Goal: Communication & Community: Answer question/provide support

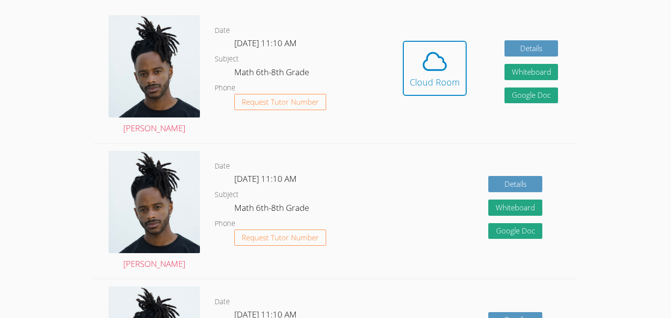
scroll to position [281, 0]
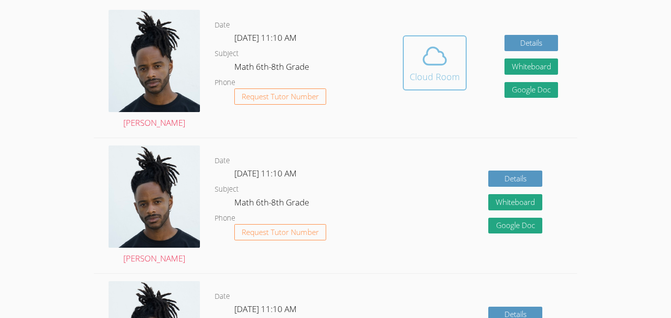
click at [451, 86] on button "Cloud Room" at bounding box center [435, 62] width 64 height 55
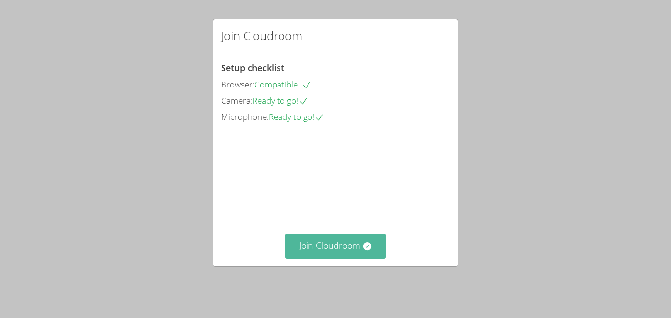
click at [348, 247] on button "Join Cloudroom" at bounding box center [335, 246] width 101 height 24
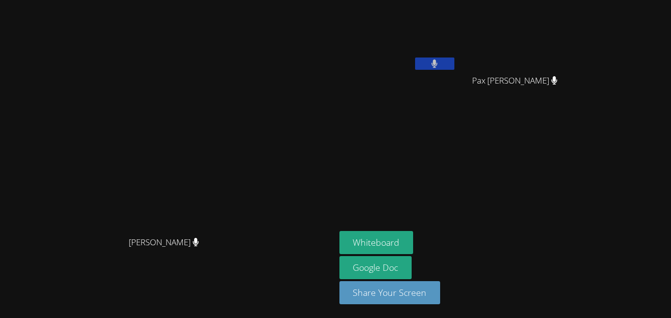
click at [438, 62] on icon at bounding box center [435, 63] width 6 height 8
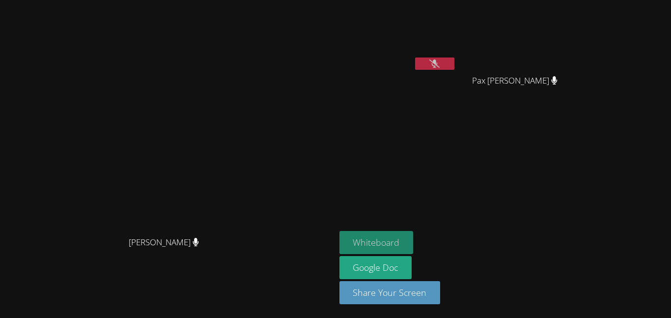
click at [414, 245] on button "Whiteboard" at bounding box center [376, 242] width 74 height 23
click at [440, 64] on icon at bounding box center [434, 63] width 10 height 8
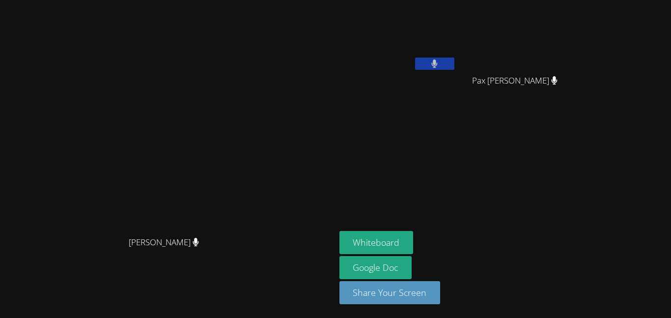
click at [454, 63] on button at bounding box center [434, 63] width 39 height 12
click at [440, 66] on icon at bounding box center [434, 63] width 10 height 8
click at [438, 66] on icon at bounding box center [435, 63] width 6 height 8
click at [454, 65] on button at bounding box center [434, 63] width 39 height 12
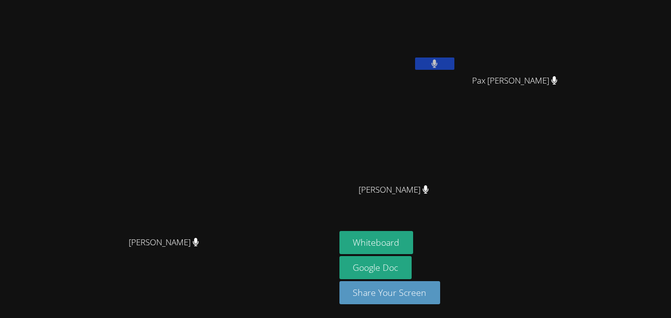
click at [438, 64] on icon at bounding box center [434, 63] width 6 height 8
click at [438, 64] on icon at bounding box center [435, 63] width 6 height 8
click at [438, 60] on icon at bounding box center [434, 63] width 6 height 8
click at [454, 69] on button at bounding box center [434, 63] width 39 height 12
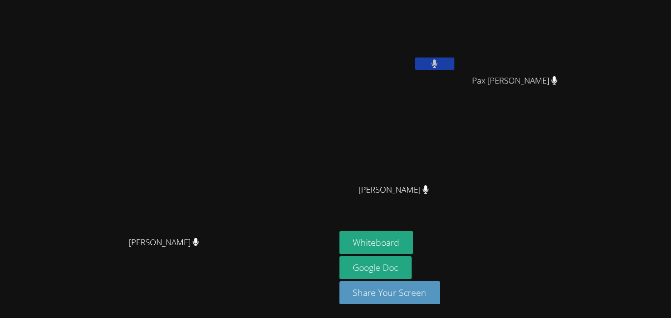
click at [456, 76] on div "Josue Aviles" at bounding box center [397, 56] width 117 height 105
click at [438, 62] on icon at bounding box center [435, 63] width 6 height 8
click at [438, 63] on icon at bounding box center [435, 63] width 6 height 8
click at [440, 63] on icon at bounding box center [434, 63] width 10 height 8
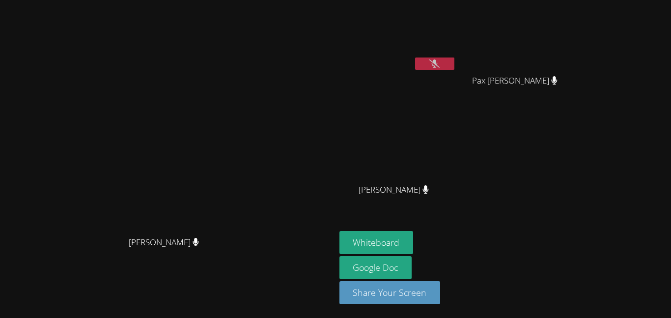
click at [440, 63] on icon at bounding box center [434, 63] width 10 height 8
click at [438, 63] on icon at bounding box center [435, 63] width 6 height 8
click at [440, 66] on icon at bounding box center [434, 63] width 10 height 8
click at [438, 65] on icon at bounding box center [435, 63] width 6 height 8
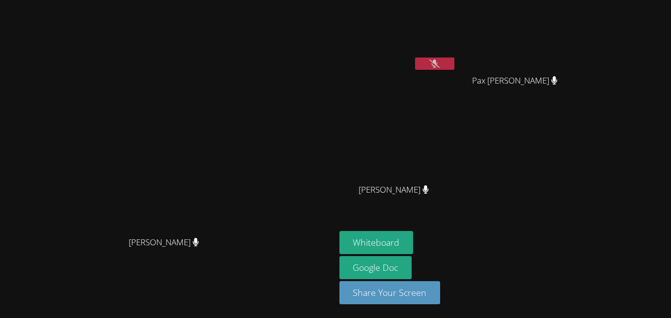
click at [94, 102] on video at bounding box center [167, 139] width 147 height 184
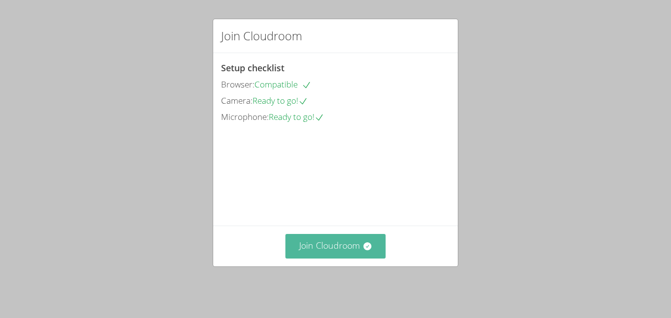
click at [333, 248] on button "Join Cloudroom" at bounding box center [335, 246] width 101 height 24
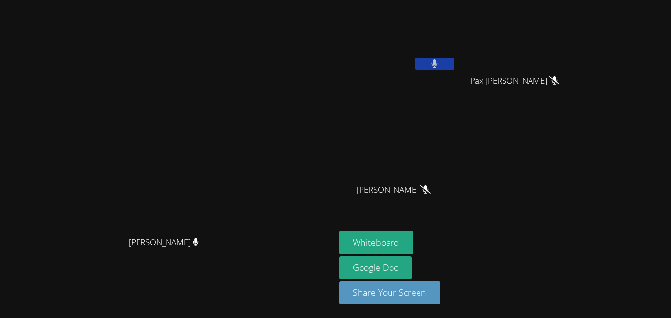
click at [438, 59] on icon at bounding box center [434, 63] width 6 height 8
click at [440, 59] on icon at bounding box center [434, 63] width 10 height 8
click at [440, 62] on icon at bounding box center [434, 63] width 10 height 8
click at [440, 61] on icon at bounding box center [434, 63] width 10 height 8
click at [438, 61] on icon at bounding box center [434, 63] width 6 height 8
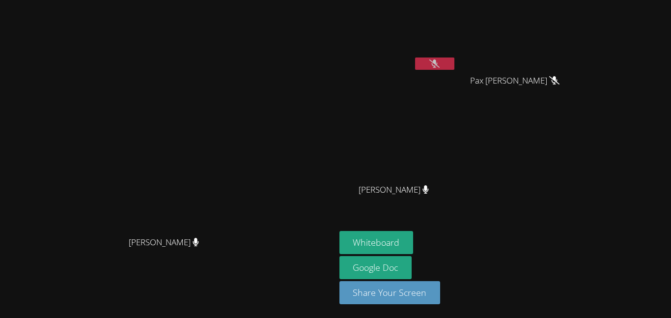
click at [440, 63] on icon at bounding box center [434, 63] width 10 height 8
click at [438, 63] on icon at bounding box center [435, 63] width 6 height 8
click at [454, 57] on button at bounding box center [434, 63] width 39 height 12
click at [438, 63] on icon at bounding box center [435, 63] width 6 height 8
click at [440, 64] on icon at bounding box center [434, 63] width 10 height 8
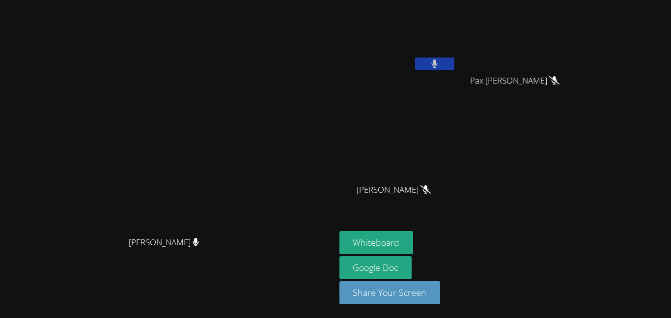
click at [438, 65] on icon at bounding box center [435, 63] width 6 height 8
click at [454, 61] on button at bounding box center [434, 63] width 39 height 12
click at [454, 62] on button at bounding box center [434, 63] width 39 height 12
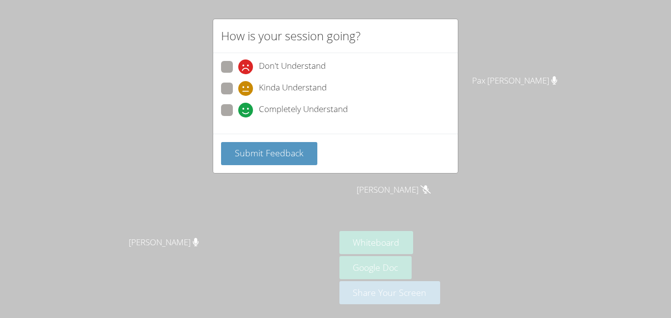
click at [238, 96] on span at bounding box center [238, 96] width 0 height 0
click at [238, 86] on input "Kinda Understand" at bounding box center [242, 87] width 8 height 8
radio input "true"
click at [230, 147] on button "Submit Feedback" at bounding box center [269, 153] width 96 height 23
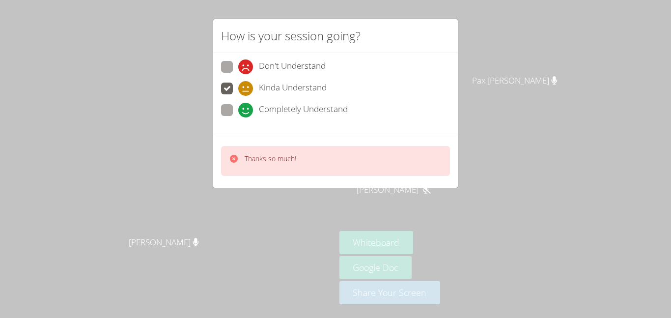
click at [135, 169] on div "How is your session going? Don't Understand Kinda Understand Completely Underst…" at bounding box center [335, 159] width 671 height 318
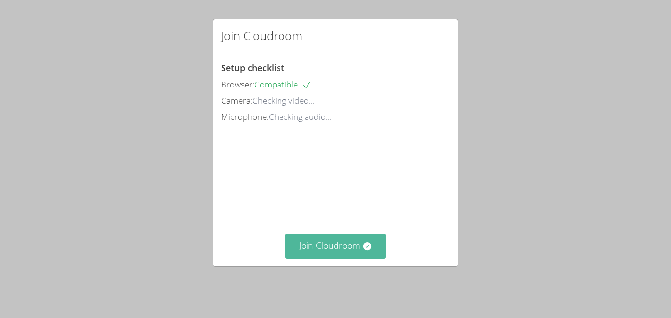
click at [348, 250] on button "Join Cloudroom" at bounding box center [335, 246] width 101 height 24
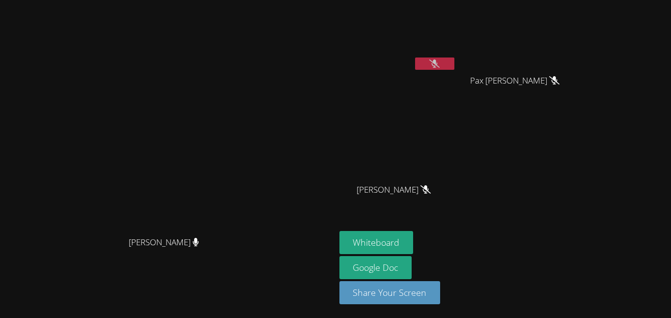
click at [454, 60] on button at bounding box center [434, 63] width 39 height 12
click at [440, 64] on icon at bounding box center [434, 63] width 10 height 8
click at [438, 64] on icon at bounding box center [434, 63] width 6 height 8
